Goal: Task Accomplishment & Management: Use online tool/utility

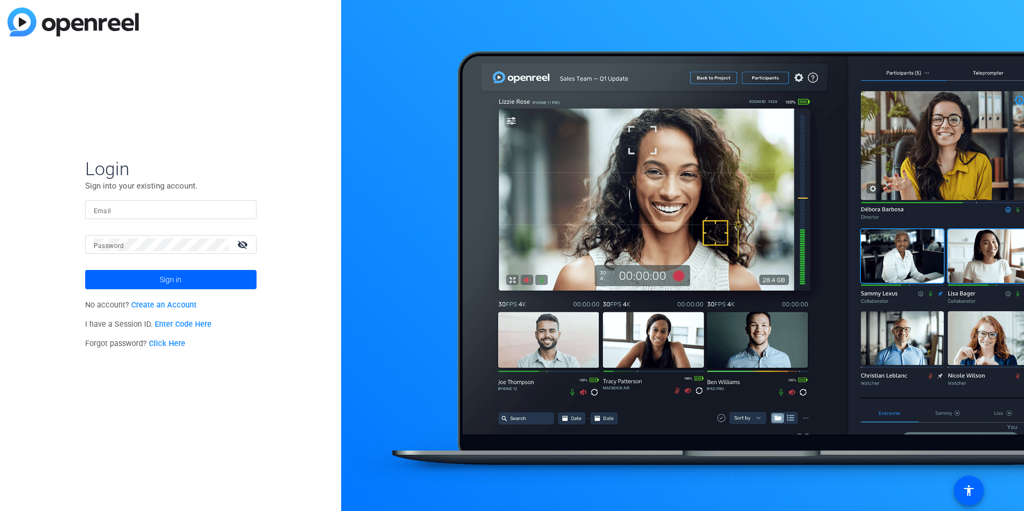
click at [134, 212] on input "Email" at bounding box center [171, 210] width 154 height 13
type input "[EMAIL_ADDRESS][PERSON_NAME][PERSON_NAME][DOMAIN_NAME]"
click at [85, 270] on button "Sign in" at bounding box center [170, 279] width 171 height 19
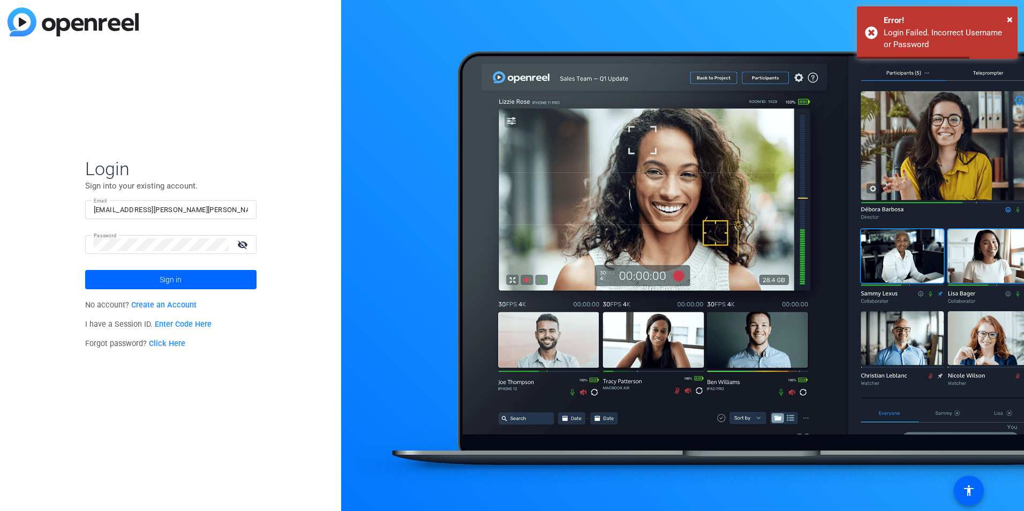
click at [170, 345] on link "Click Here" at bounding box center [167, 343] width 36 height 9
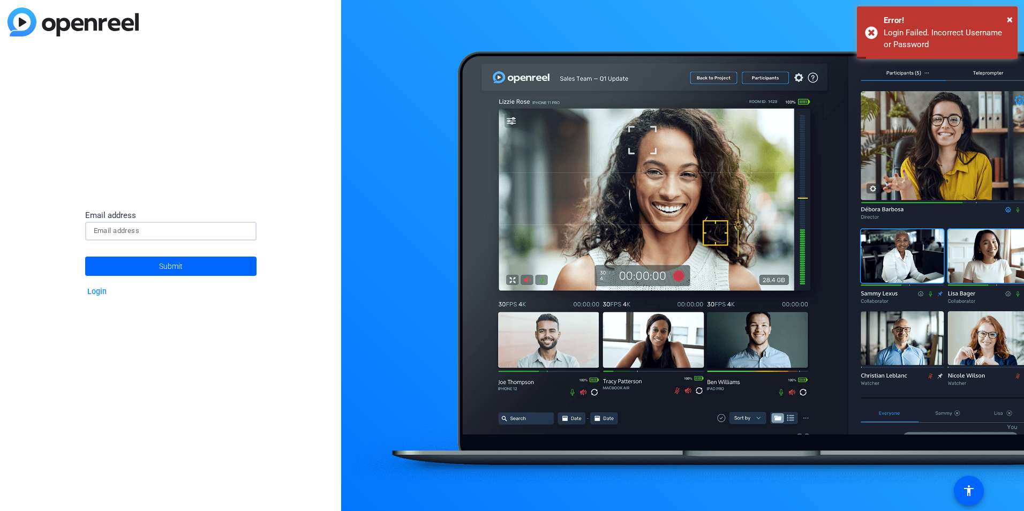
click at [103, 226] on input at bounding box center [171, 230] width 154 height 13
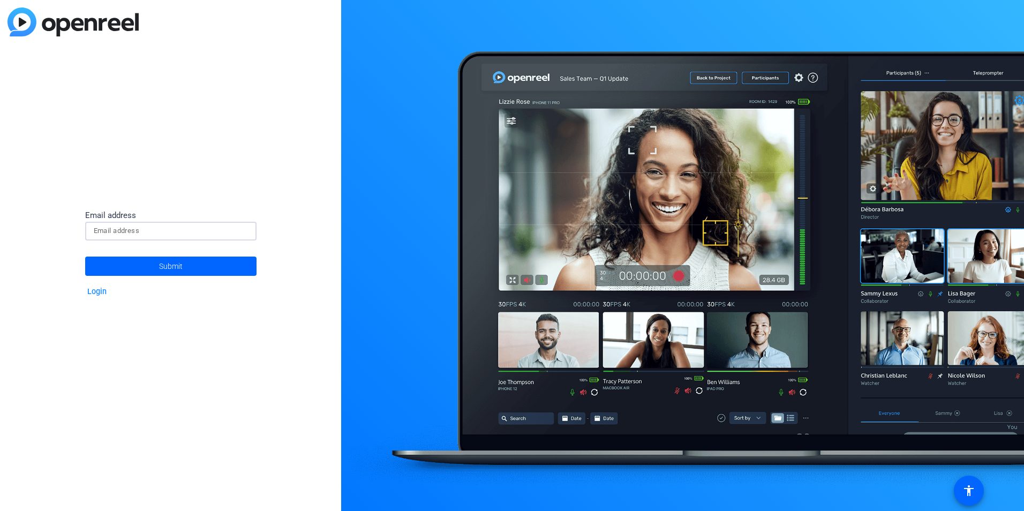
type input "[EMAIL_ADDRESS][PERSON_NAME][PERSON_NAME][DOMAIN_NAME]"
click at [143, 266] on span at bounding box center [170, 266] width 171 height 26
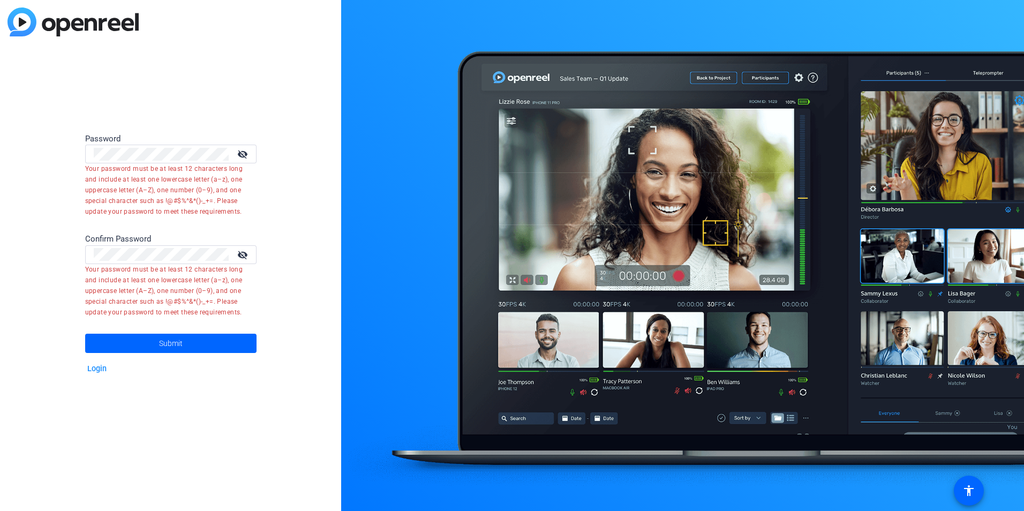
drag, startPoint x: 91, startPoint y: 178, endPoint x: 246, endPoint y: 208, distance: 157.6
click at [246, 208] on mat-error "Your password must be at least 12 characters long and include at least one lowe…" at bounding box center [166, 190] width 163 height 54
click at [55, 148] on div "Password visibility_off Your password must be at least 12 characters long and i…" at bounding box center [170, 255] width 341 height 511
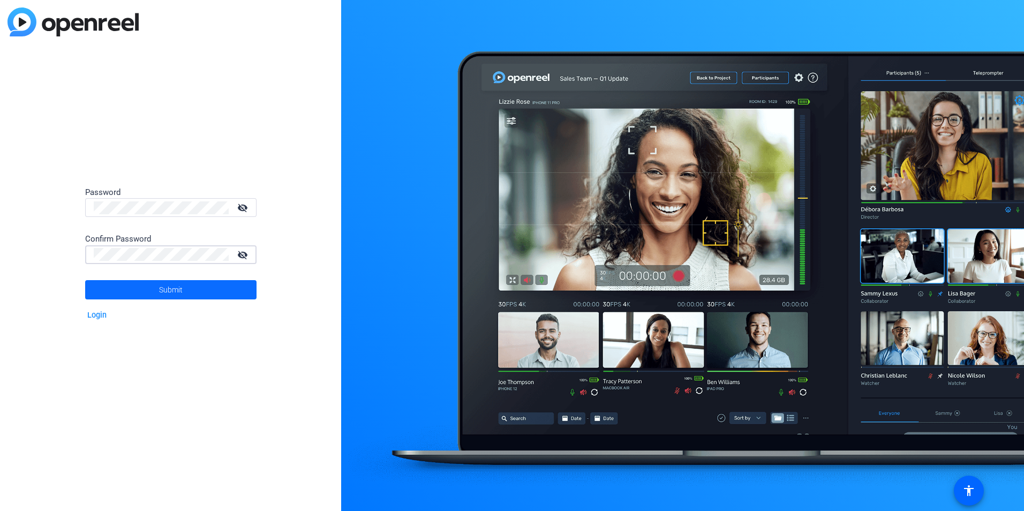
click at [197, 284] on span at bounding box center [170, 290] width 171 height 26
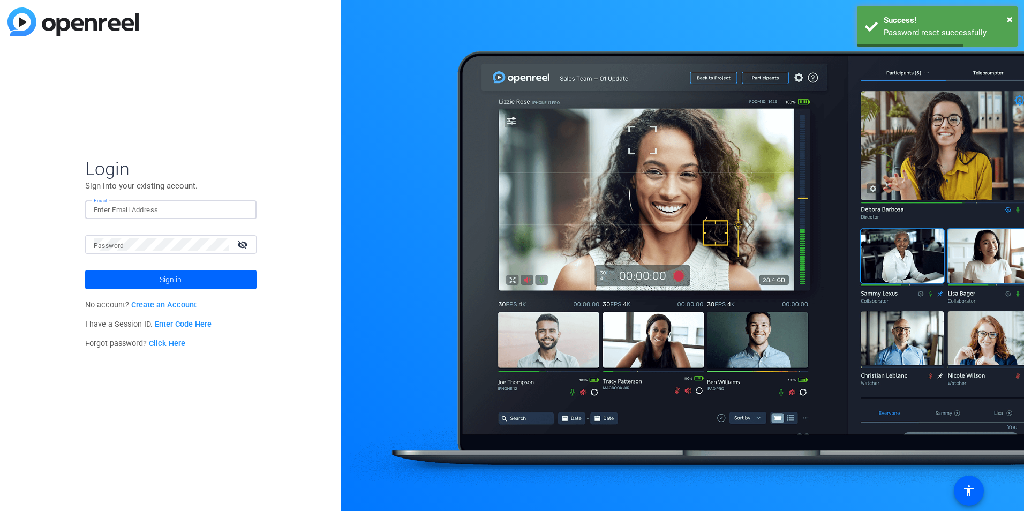
click at [121, 213] on input "Email" at bounding box center [171, 210] width 154 height 13
type input "[EMAIL_ADDRESS][PERSON_NAME][PERSON_NAME][DOMAIN_NAME]"
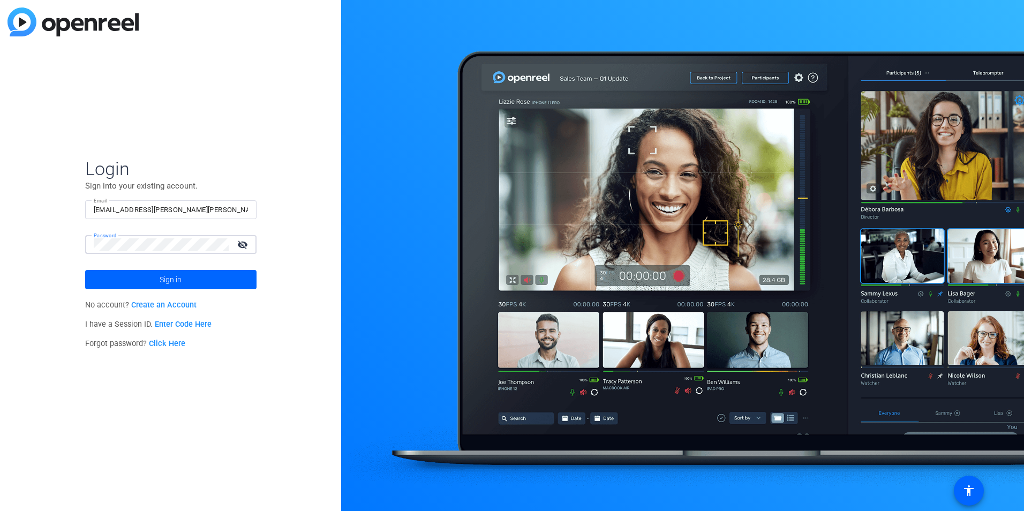
click at [85, 270] on button "Sign in" at bounding box center [170, 279] width 171 height 19
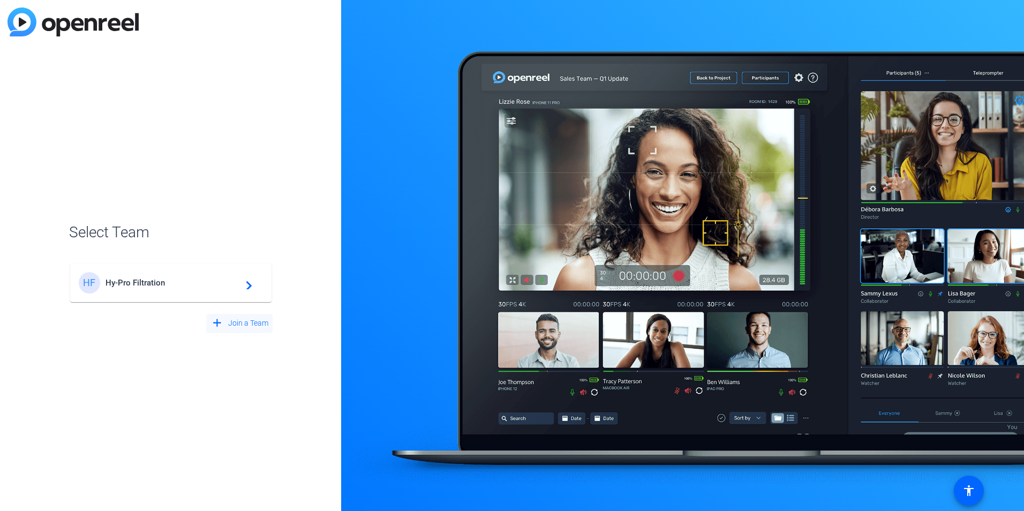
click at [225, 324] on span at bounding box center [239, 324] width 66 height 26
click at [123, 267] on span "Create New Team" at bounding box center [171, 270] width 134 height 10
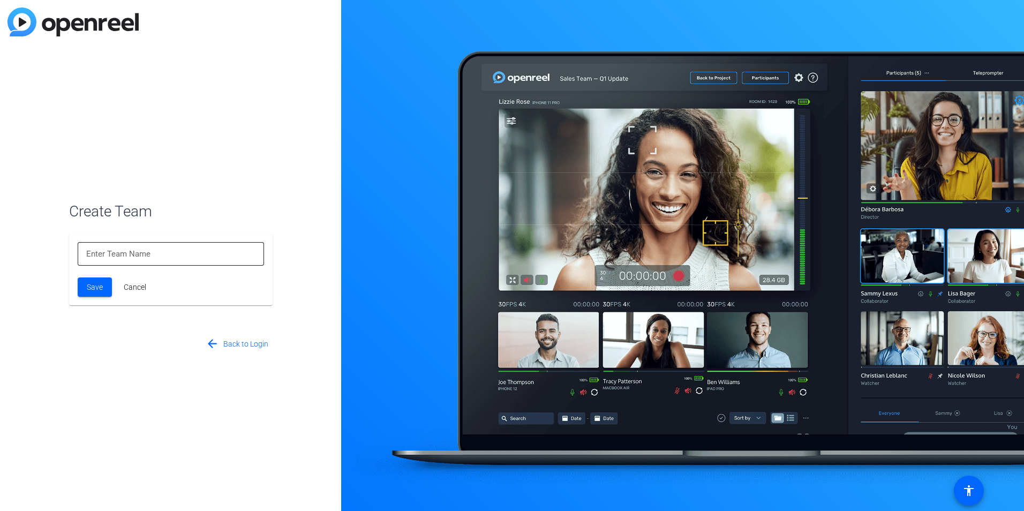
click at [122, 258] on input at bounding box center [170, 253] width 169 height 13
type input "Power Gen Aftermarket"
click at [93, 287] on span "Save" at bounding box center [95, 287] width 16 height 11
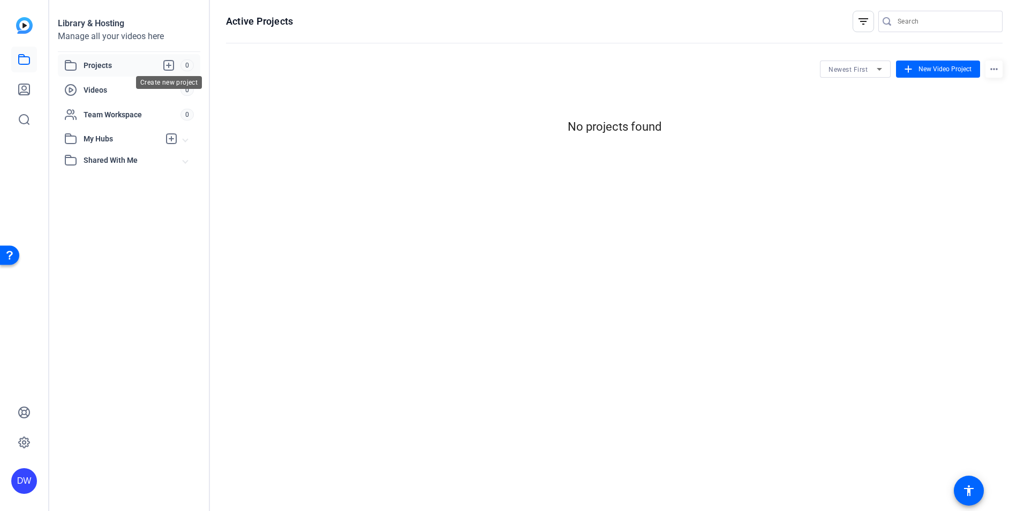
click at [171, 69] on icon at bounding box center [168, 65] width 13 height 13
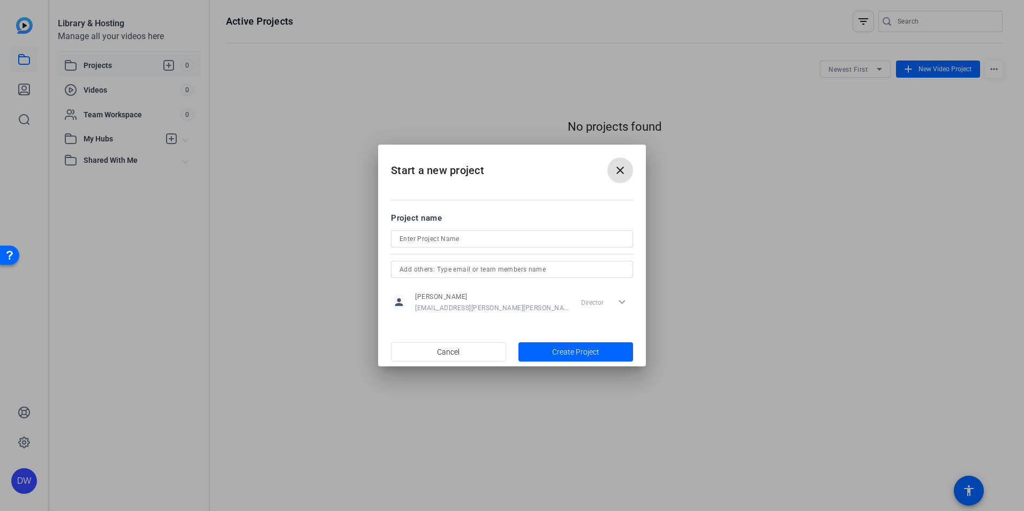
click at [409, 242] on input at bounding box center [512, 238] width 225 height 13
click at [426, 236] on input "Pinjarra Upgrade" at bounding box center [512, 238] width 225 height 13
type input "Pinjarra GDX3 to GDX4 Upgrade"
click at [432, 266] on input "text" at bounding box center [512, 269] width 225 height 13
click at [454, 236] on input "Pinjarra GDX3 to GDX4 Upgrade" at bounding box center [512, 238] width 225 height 13
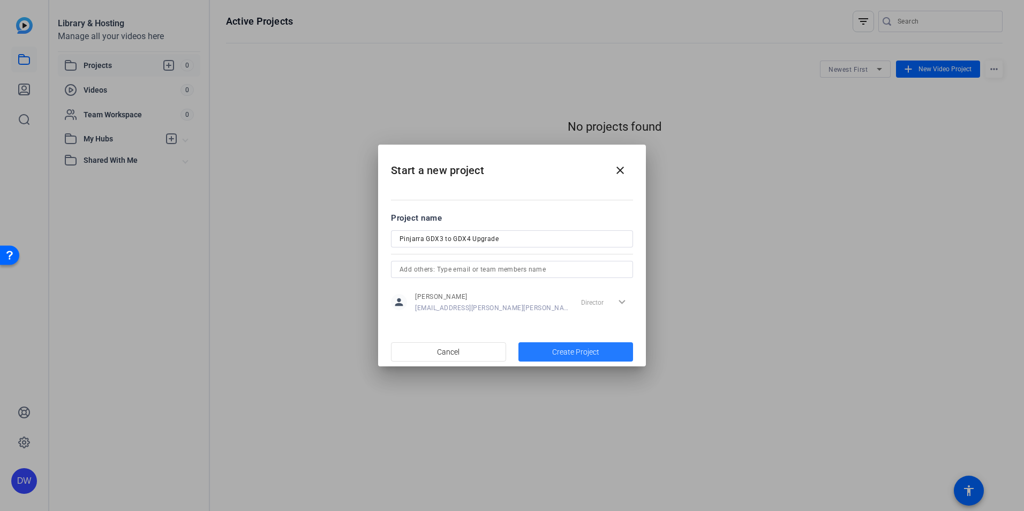
click at [541, 347] on span "button" at bounding box center [576, 352] width 115 height 26
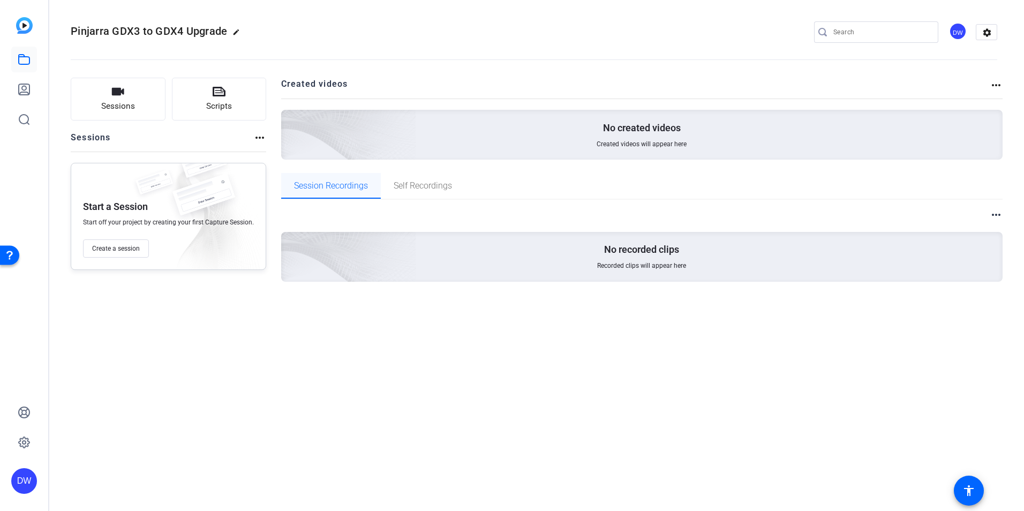
click at [337, 187] on span "Session Recordings" at bounding box center [331, 186] width 74 height 9
click at [426, 189] on span "Self Recordings" at bounding box center [423, 186] width 58 height 9
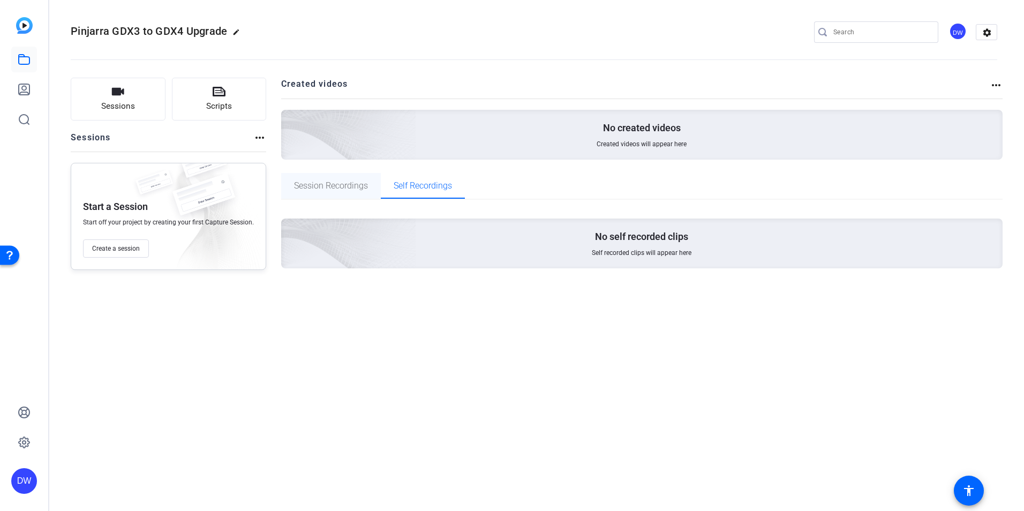
click at [336, 188] on span "Session Recordings" at bounding box center [331, 186] width 74 height 9
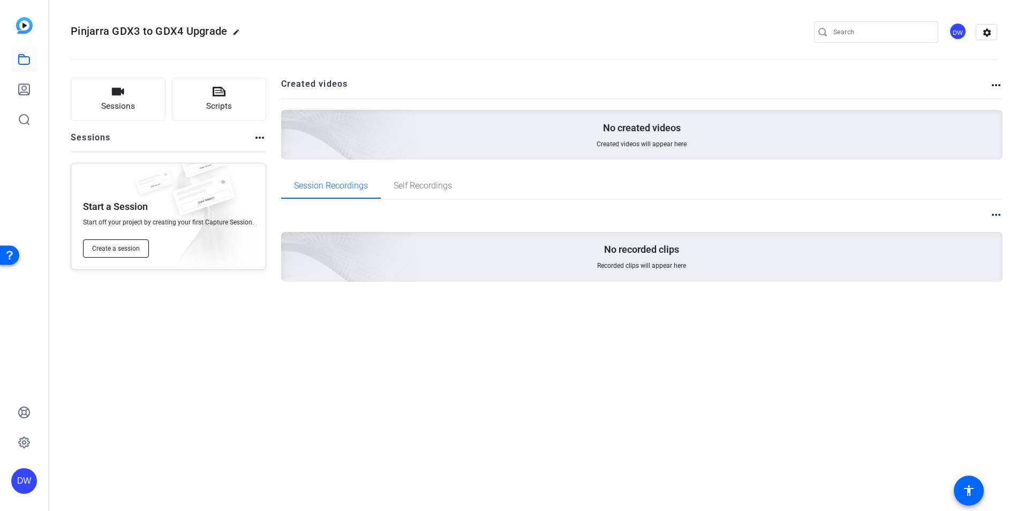
click at [131, 249] on span "Create a session" at bounding box center [116, 248] width 48 height 9
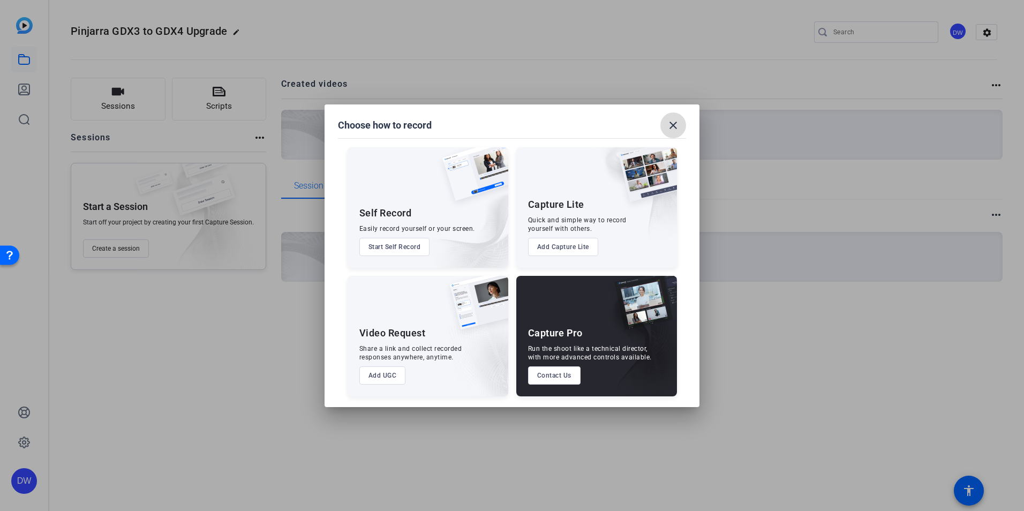
click at [676, 123] on mat-icon "close" at bounding box center [673, 125] width 13 height 13
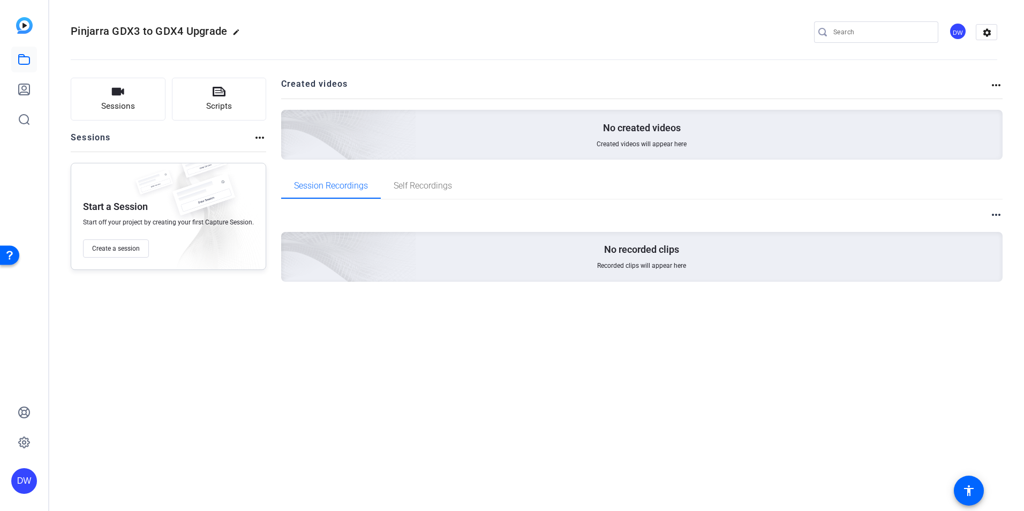
click at [996, 88] on mat-icon "more_horiz" at bounding box center [996, 85] width 13 height 13
click at [998, 85] on div at bounding box center [512, 255] width 1024 height 511
click at [998, 85] on mat-icon "more_horiz" at bounding box center [996, 85] width 13 height 13
click at [335, 190] on div at bounding box center [512, 255] width 1024 height 511
click at [398, 188] on span "Self Recordings" at bounding box center [423, 186] width 58 height 9
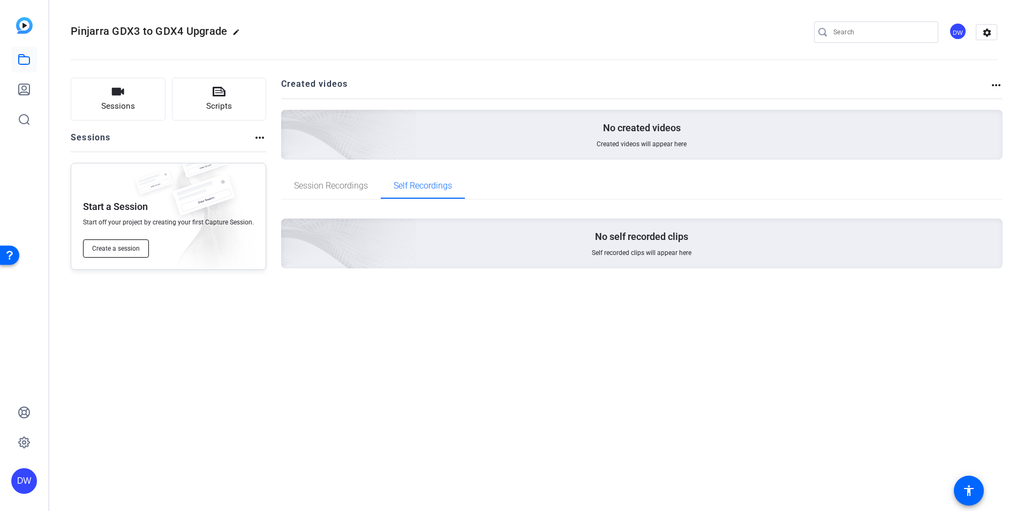
click at [117, 254] on button "Create a session" at bounding box center [116, 248] width 66 height 18
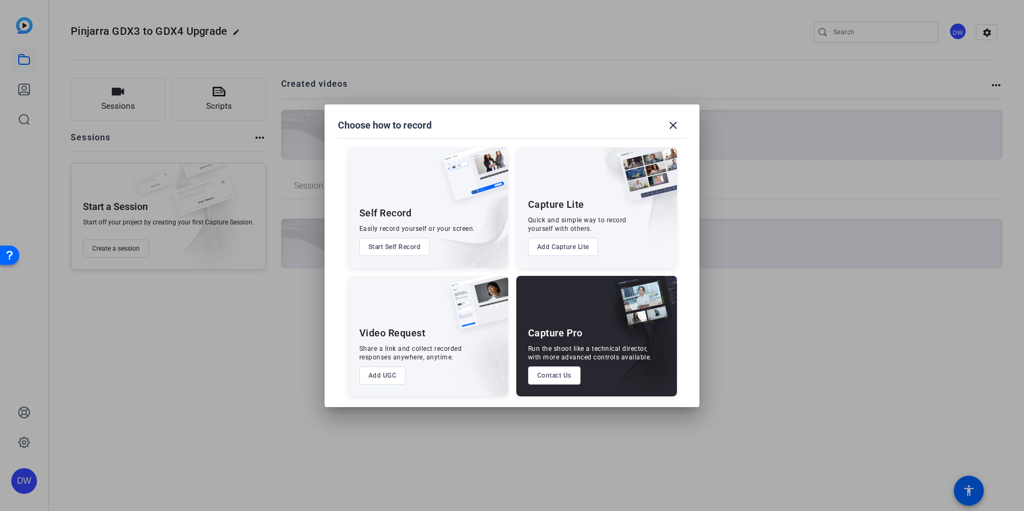
click at [407, 253] on button "Start Self Record" at bounding box center [394, 247] width 71 height 18
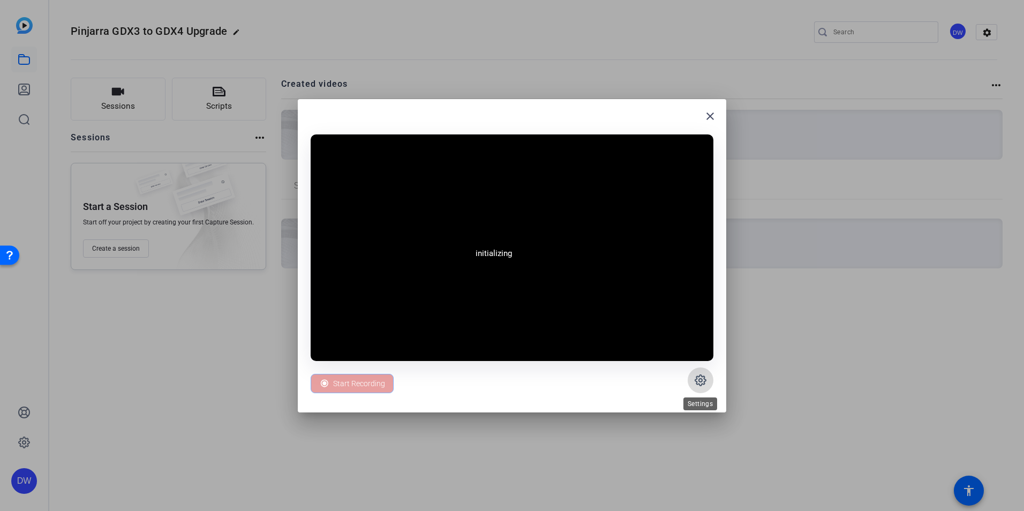
click at [711, 377] on span at bounding box center [701, 380] width 26 height 26
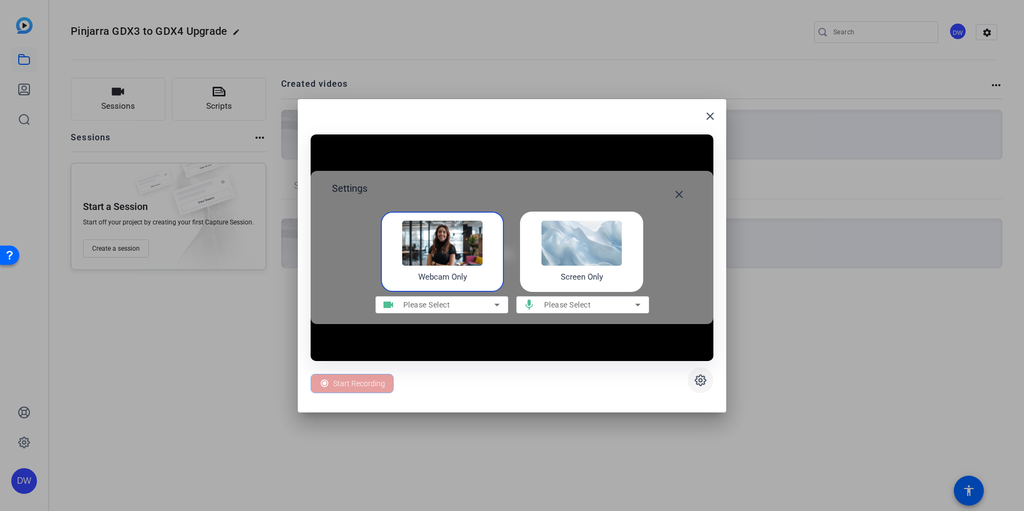
click at [711, 377] on span at bounding box center [701, 380] width 26 height 26
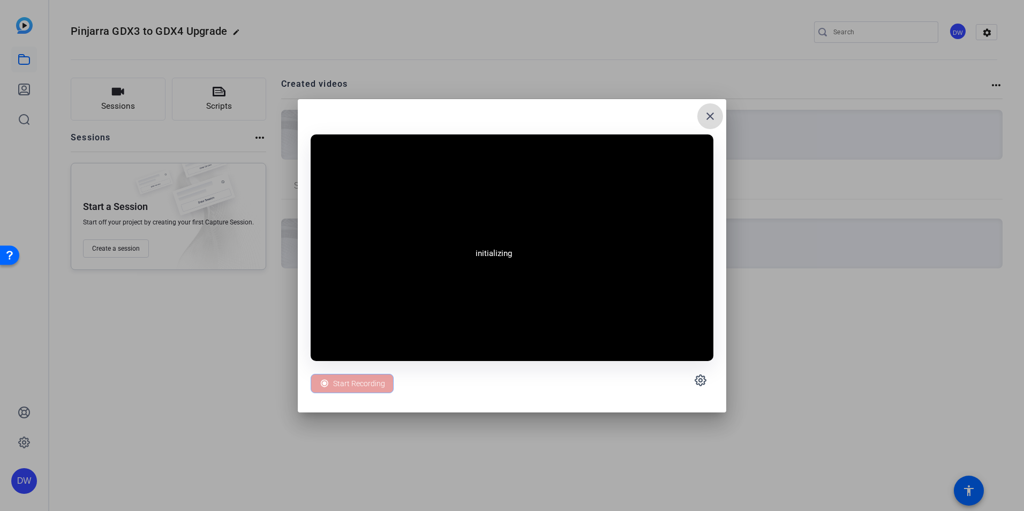
click at [708, 118] on mat-icon "close" at bounding box center [710, 116] width 13 height 13
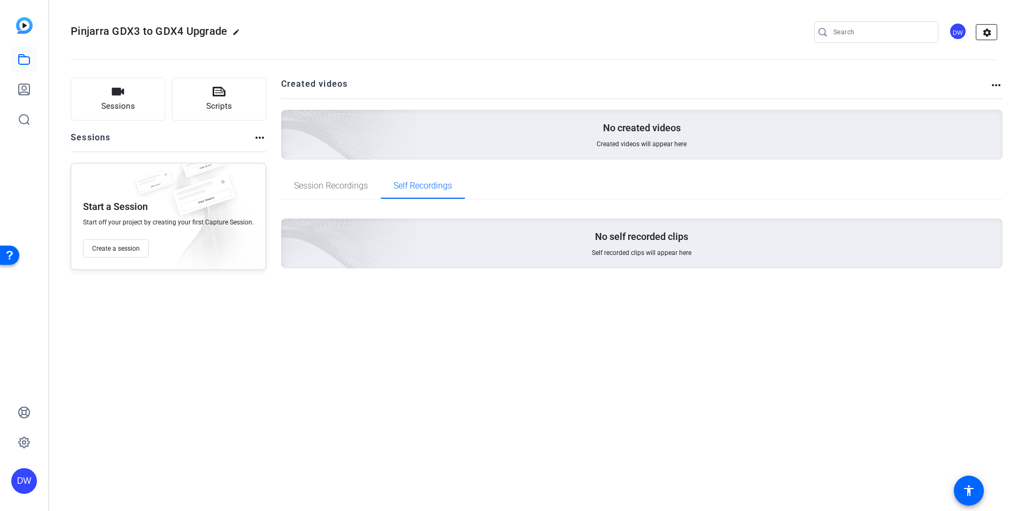
click at [995, 34] on mat-icon "settings" at bounding box center [987, 33] width 21 height 16
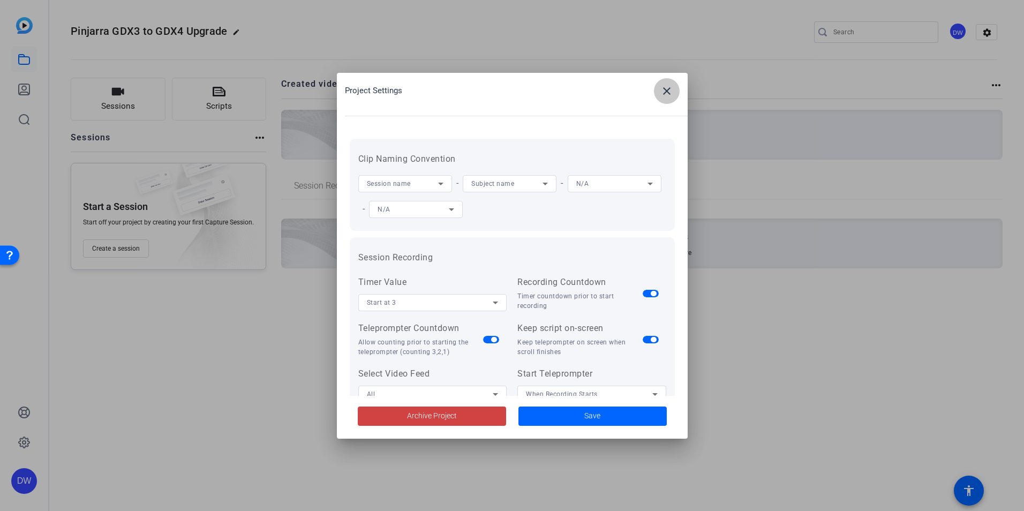
click at [673, 90] on span at bounding box center [667, 91] width 26 height 26
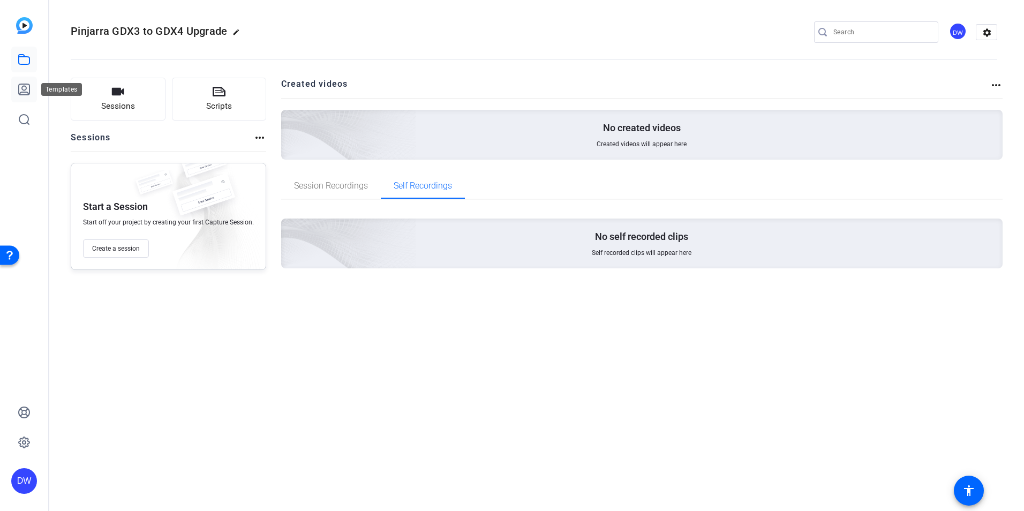
click at [24, 82] on link at bounding box center [24, 90] width 26 height 26
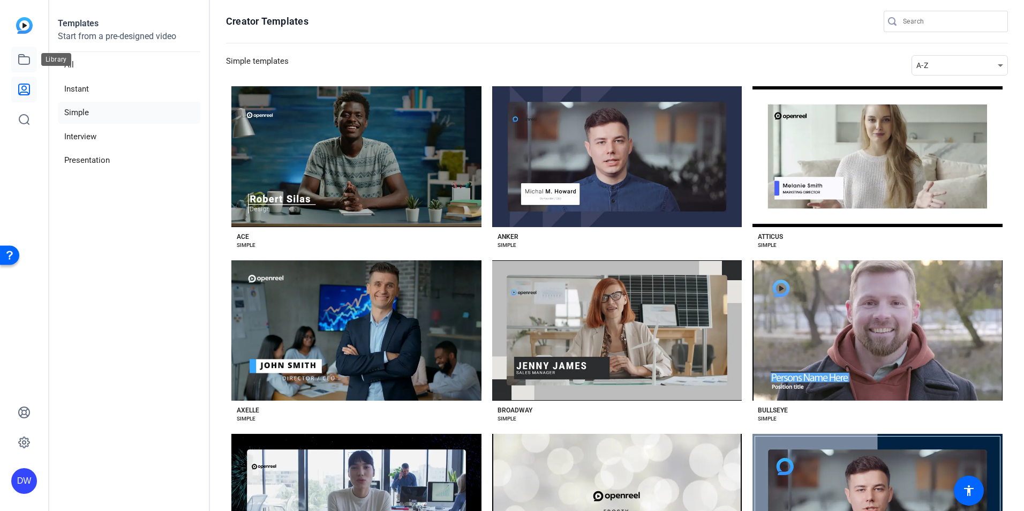
click at [19, 59] on icon at bounding box center [24, 60] width 11 height 10
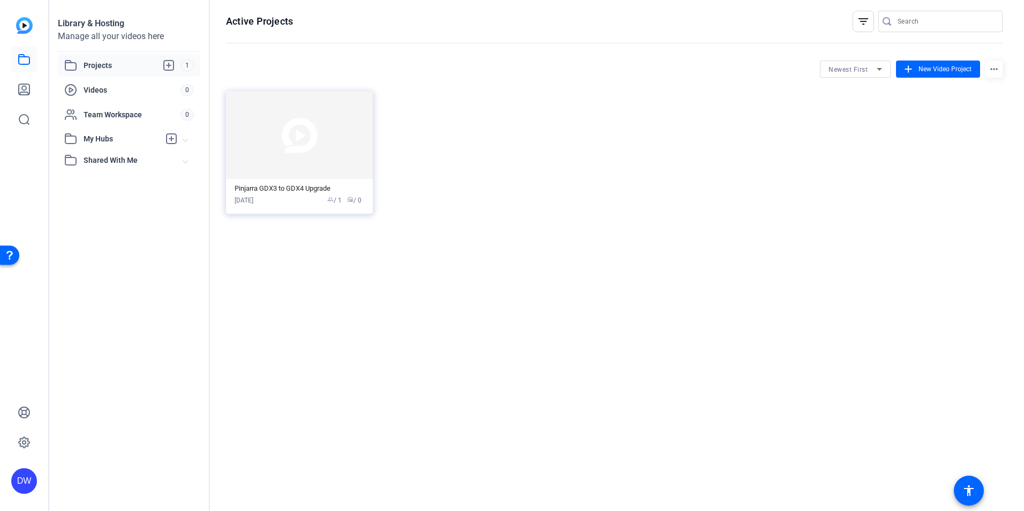
click at [122, 163] on span "Shared With Me" at bounding box center [134, 160] width 100 height 11
click at [310, 131] on img at bounding box center [299, 135] width 147 height 88
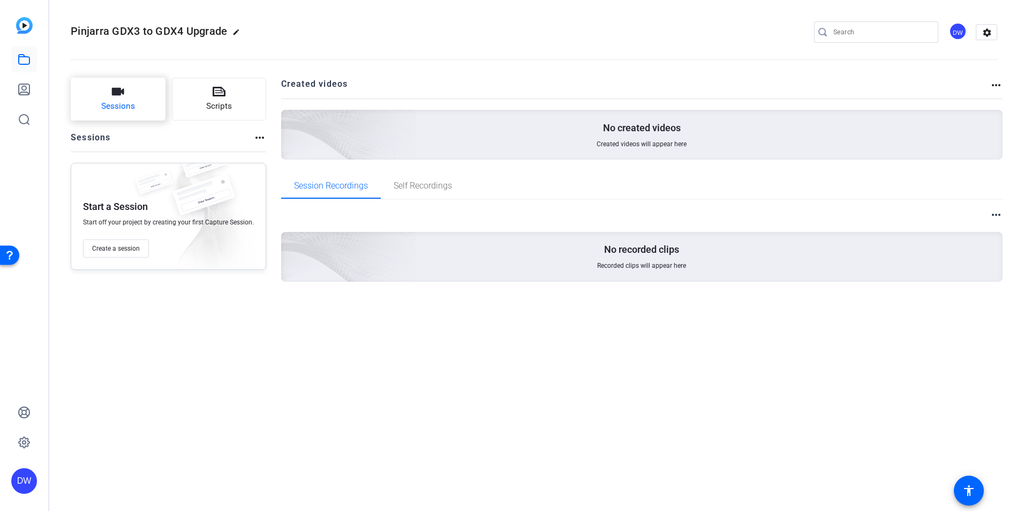
drag, startPoint x: 497, startPoint y: 245, endPoint x: 138, endPoint y: 99, distance: 387.1
click at [138, 99] on button "Sessions" at bounding box center [118, 99] width 95 height 43
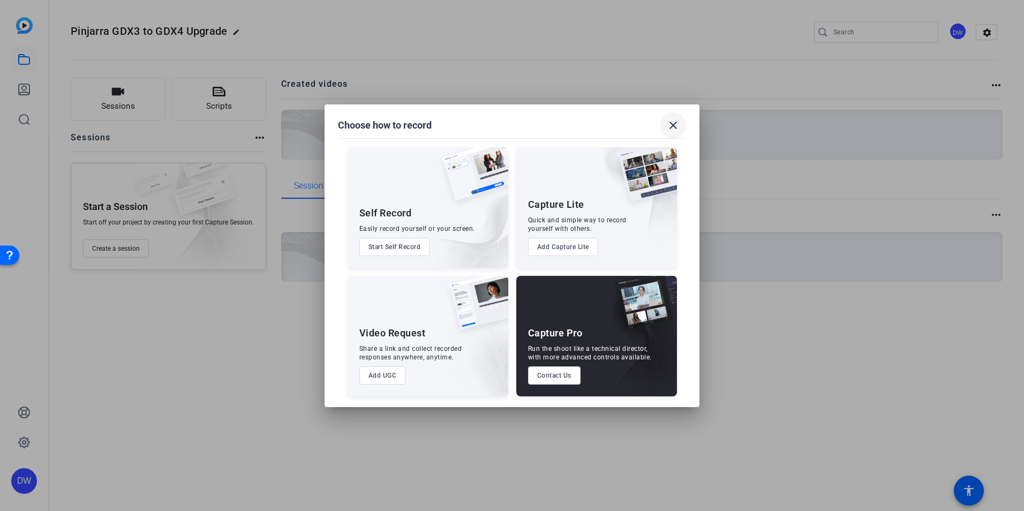
click at [676, 117] on span at bounding box center [674, 125] width 26 height 26
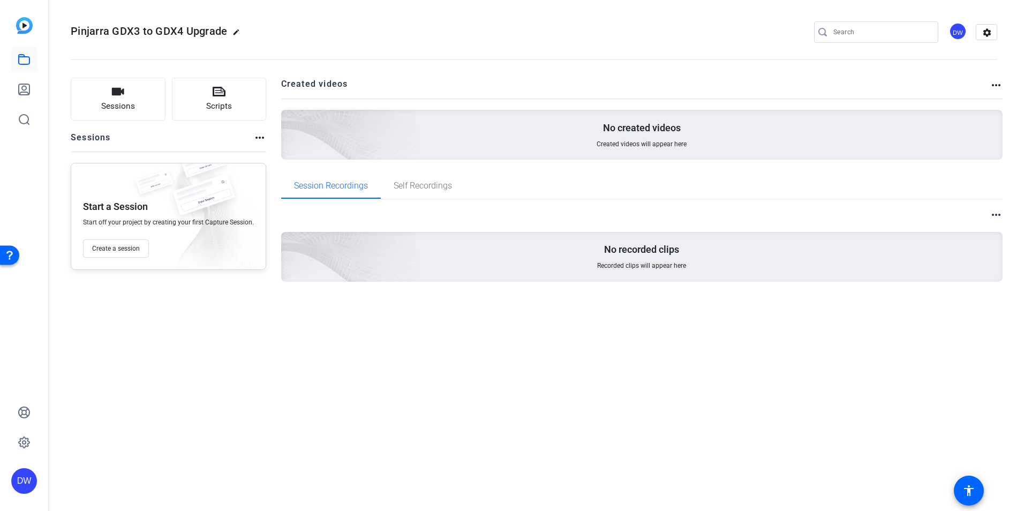
click at [967, 31] on div "DW" at bounding box center [958, 31] width 19 height 19
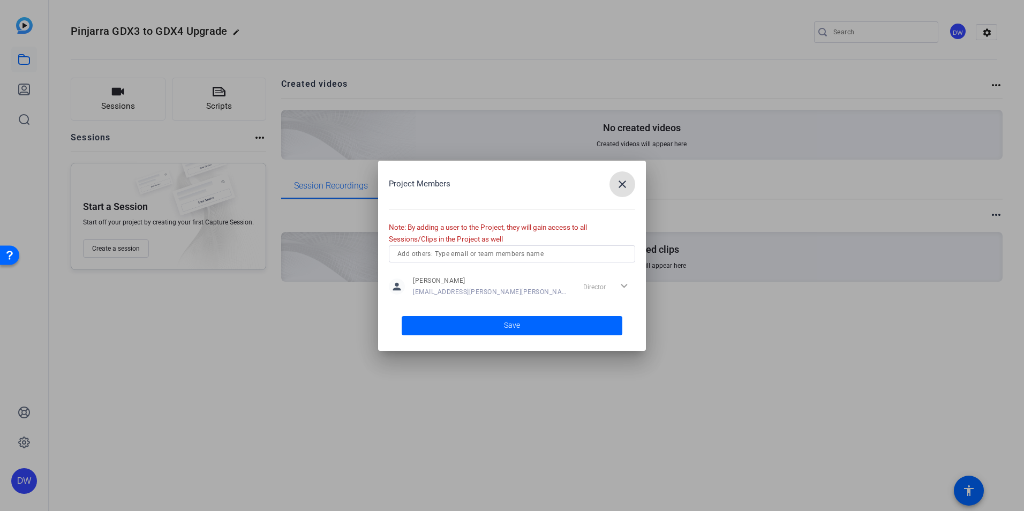
click at [622, 186] on mat-icon "close" at bounding box center [622, 184] width 13 height 13
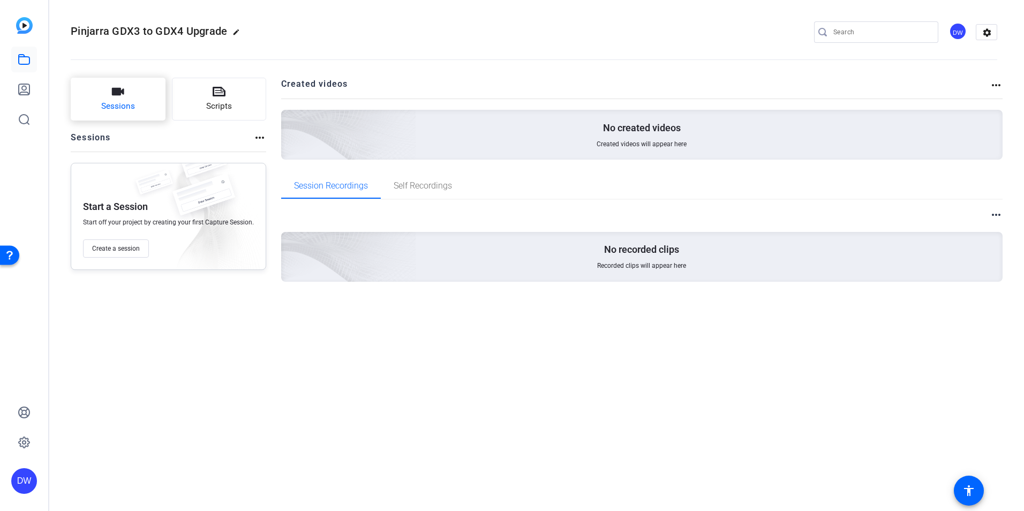
click at [155, 113] on button "Sessions" at bounding box center [118, 99] width 95 height 43
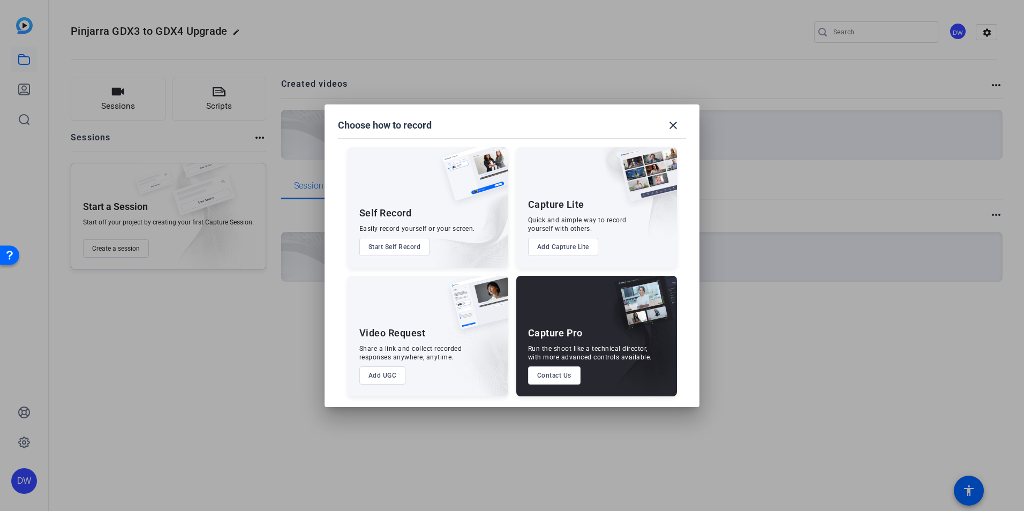
click at [388, 380] on button "Add UGC" at bounding box center [382, 375] width 47 height 18
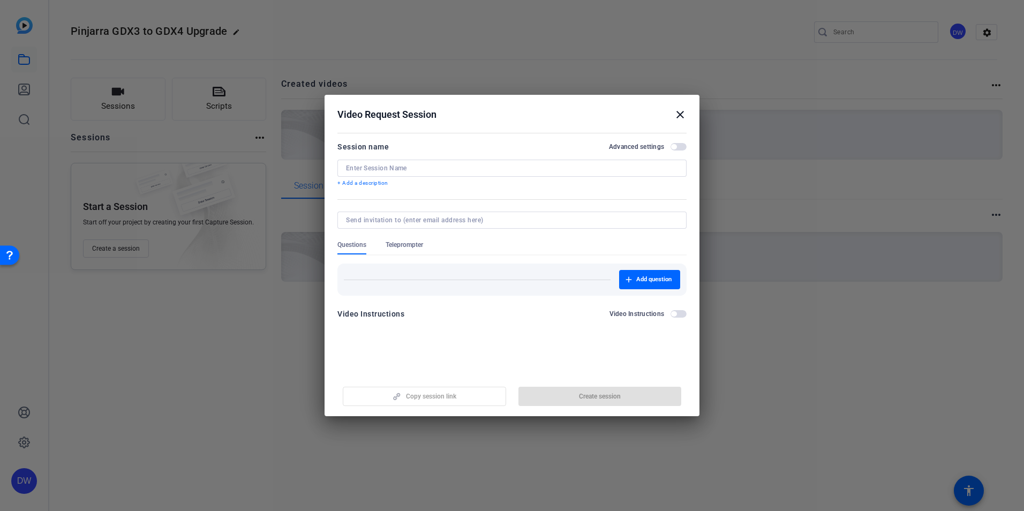
click at [393, 167] on input at bounding box center [512, 168] width 332 height 9
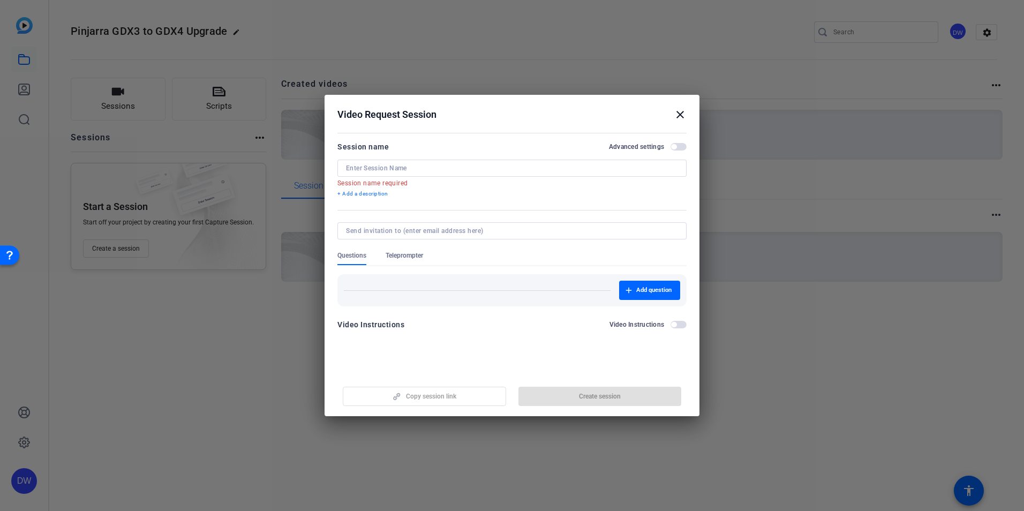
click at [681, 314] on form "Session name Advanced settings Session name required + Add a description Questi…" at bounding box center [511, 238] width 349 height 197
click at [390, 168] on input at bounding box center [512, 168] width 332 height 9
click at [678, 116] on mat-icon "close" at bounding box center [680, 114] width 13 height 13
